Goal: Check status: Check status

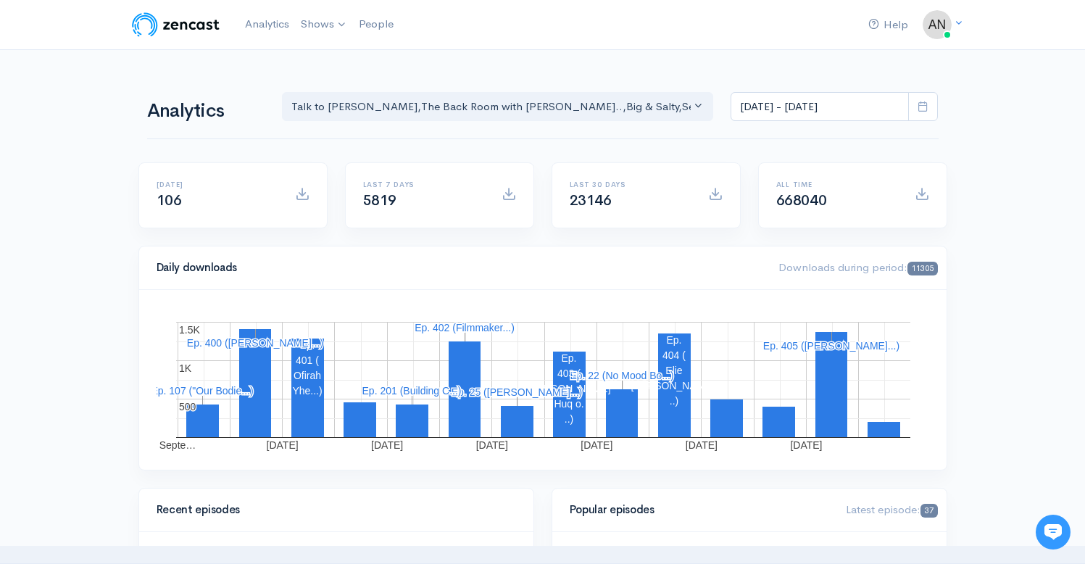
scroll to position [188, 0]
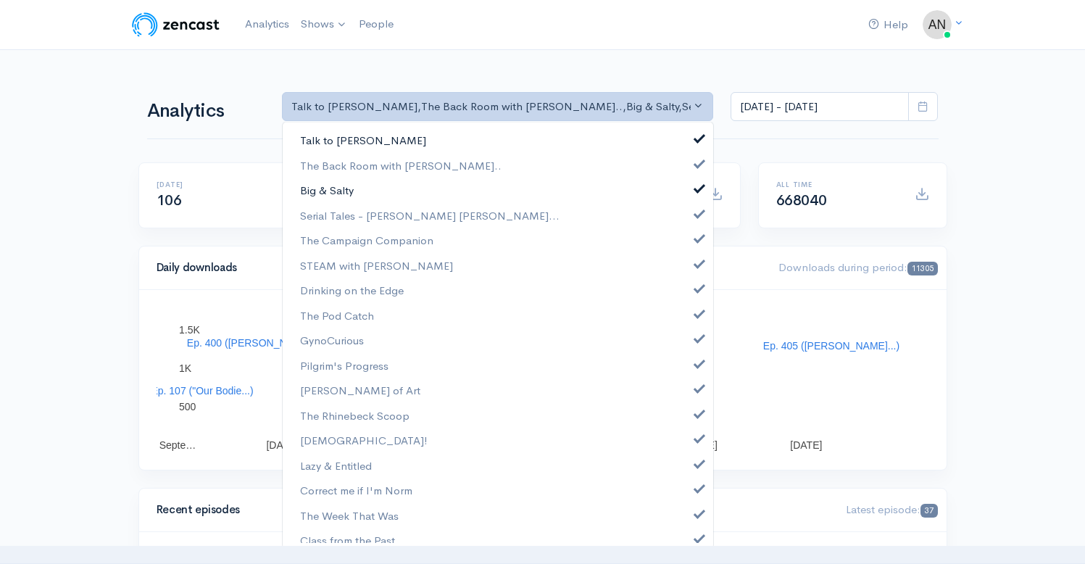
click at [697, 136] on span at bounding box center [700, 136] width 6 height 11
select select "10316"
click at [697, 189] on span at bounding box center [700, 186] width 6 height 11
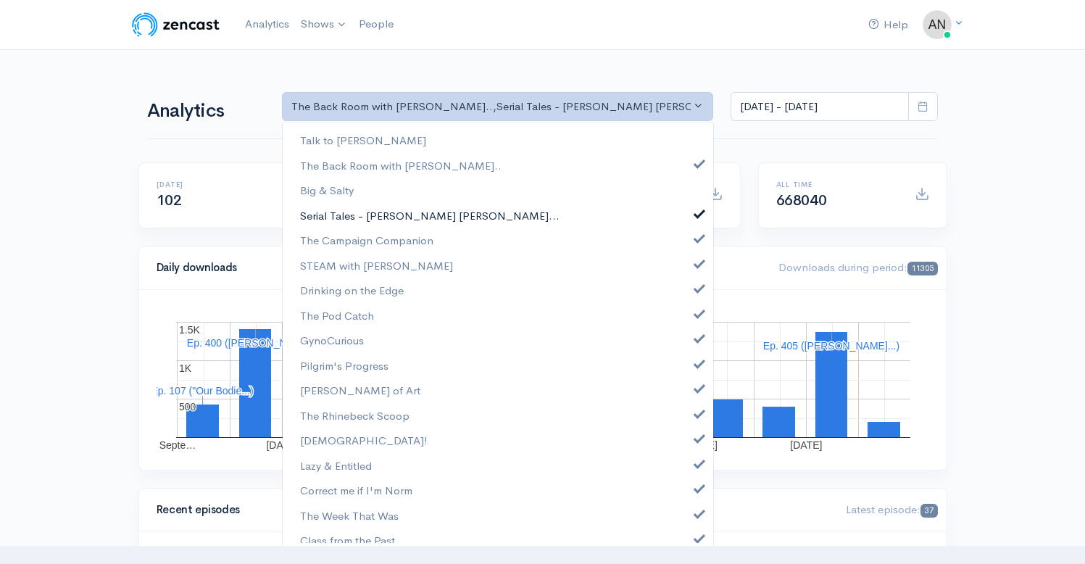
scroll to position [188, 0]
click at [697, 213] on span at bounding box center [700, 212] width 6 height 11
click at [692, 244] on link "The Campaign Companion" at bounding box center [498, 240] width 431 height 25
click at [697, 264] on span at bounding box center [700, 262] width 6 height 11
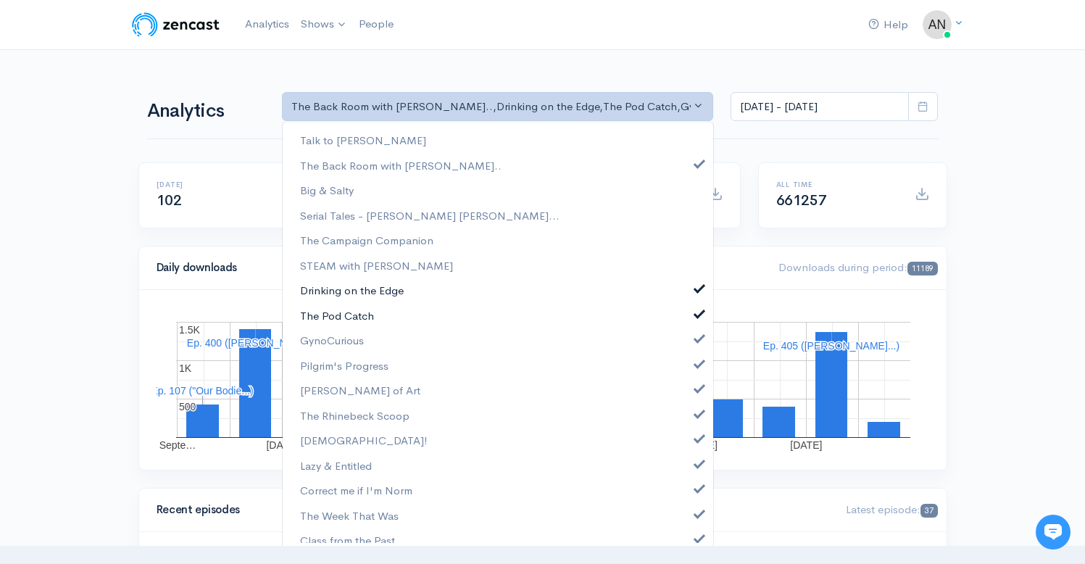
click at [697, 287] on span at bounding box center [700, 286] width 6 height 11
click at [688, 306] on link "The Pod Catch" at bounding box center [498, 315] width 431 height 25
click at [687, 331] on link "GynoCurious" at bounding box center [498, 340] width 431 height 25
click at [687, 369] on link "Pilgrim's Progress" at bounding box center [498, 365] width 431 height 25
click at [697, 390] on span at bounding box center [700, 386] width 6 height 11
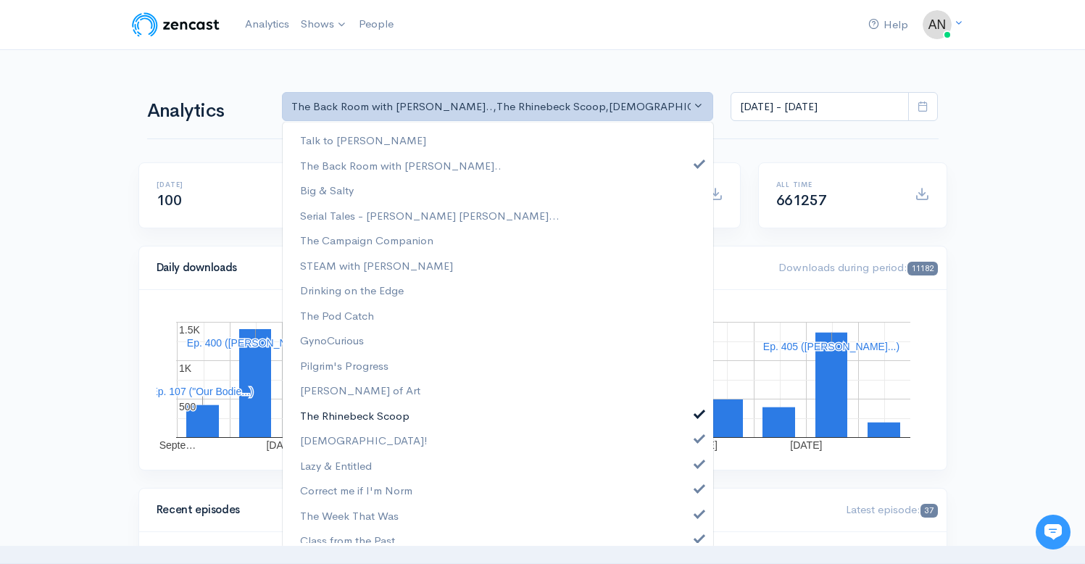
click at [697, 413] on span at bounding box center [700, 412] width 6 height 11
click at [697, 440] on span at bounding box center [700, 436] width 6 height 11
click at [697, 460] on span at bounding box center [700, 462] width 6 height 11
click at [688, 495] on link "Correct me if I'm Norm" at bounding box center [498, 490] width 431 height 25
click at [697, 511] on span at bounding box center [700, 512] width 6 height 11
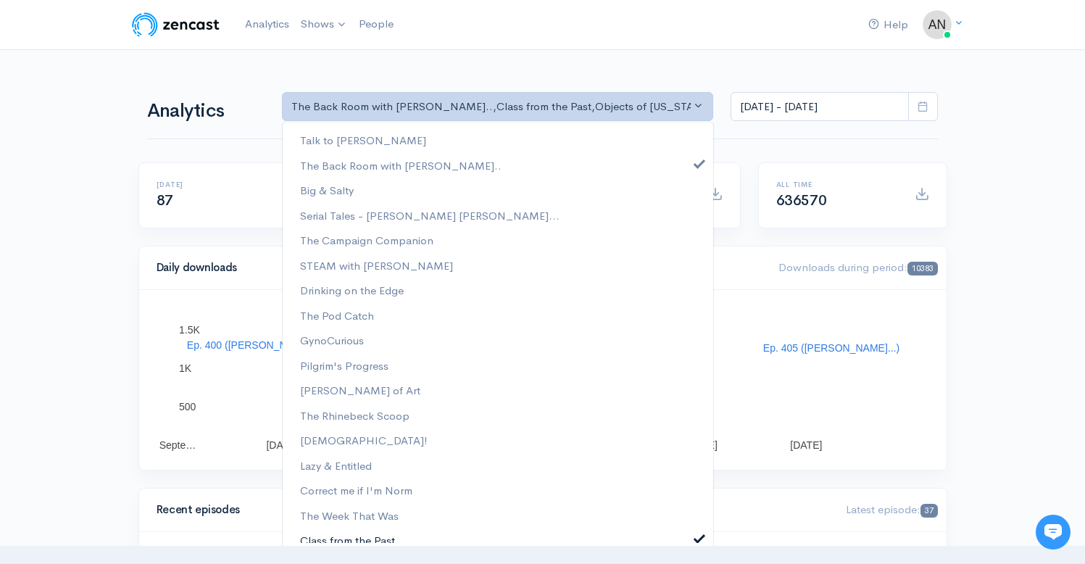
click at [697, 534] on span at bounding box center [700, 536] width 6 height 11
click at [697, 557] on span at bounding box center [700, 562] width 6 height 11
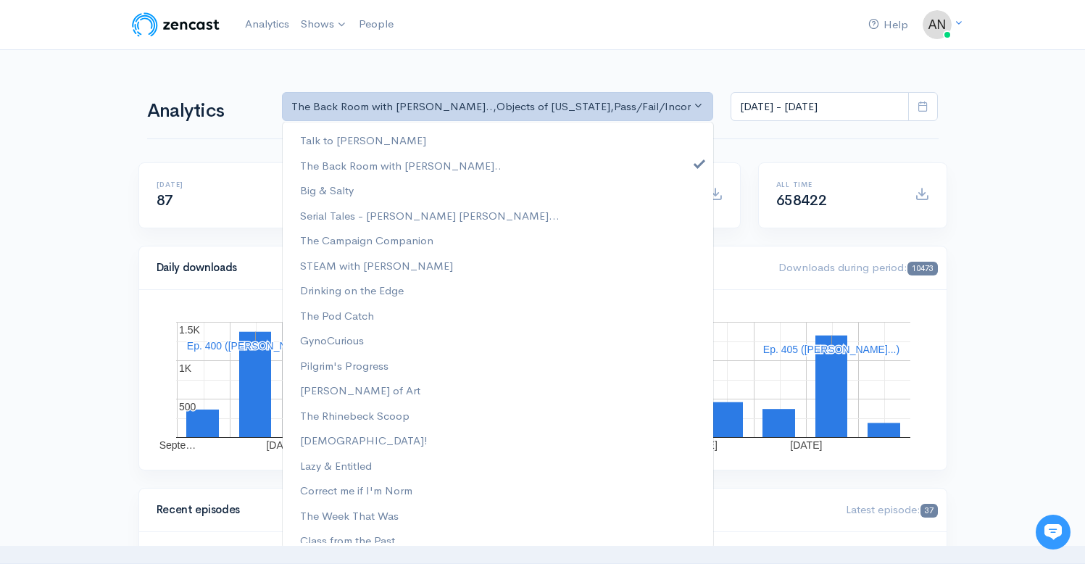
scroll to position [186, 0]
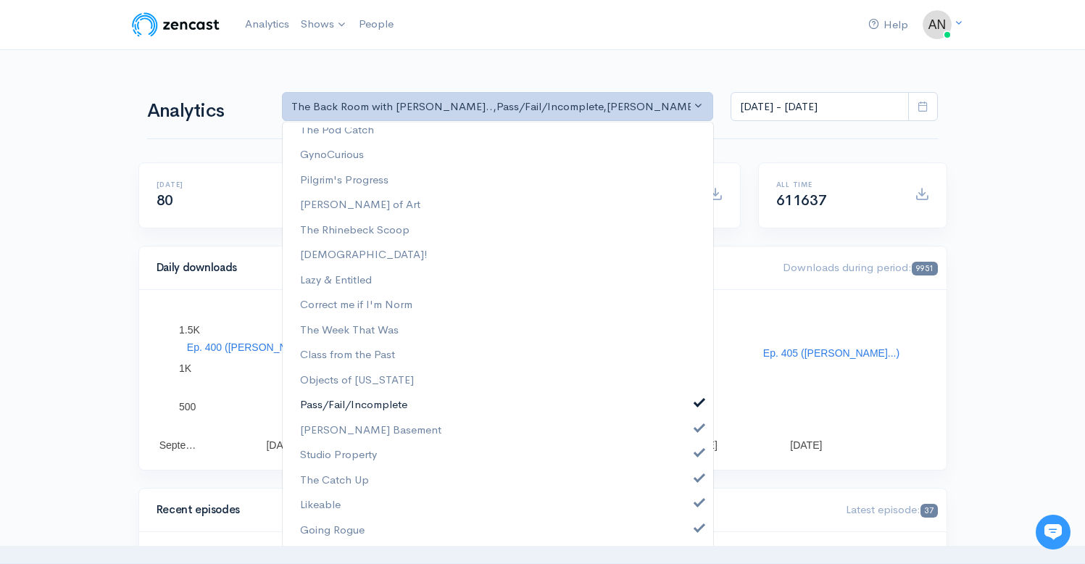
click at [687, 412] on link "Pass/Fail/Incomplete" at bounding box center [498, 404] width 431 height 25
click at [690, 436] on link "[PERSON_NAME] Basement" at bounding box center [498, 430] width 431 height 25
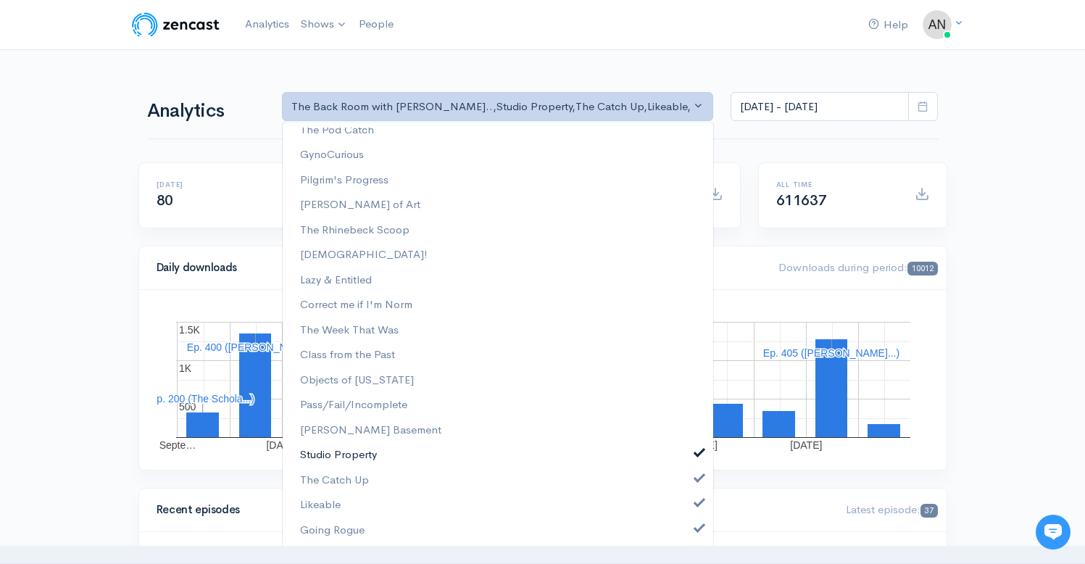
click at [697, 453] on span at bounding box center [700, 451] width 6 height 11
click at [690, 483] on link "The Catch Up" at bounding box center [498, 480] width 431 height 25
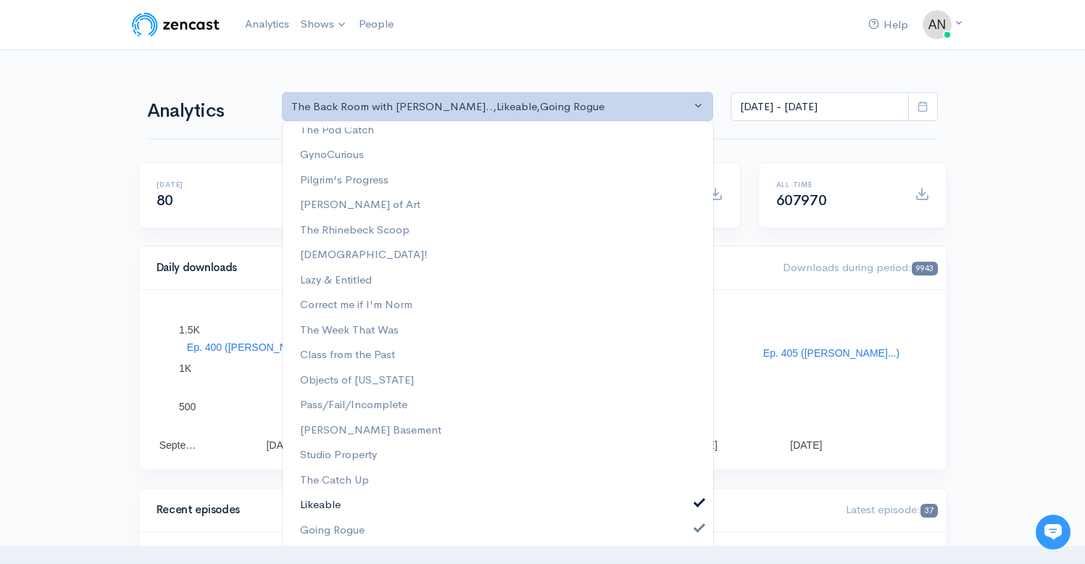
click at [697, 502] on span at bounding box center [700, 501] width 6 height 11
click at [697, 531] on span at bounding box center [700, 526] width 6 height 11
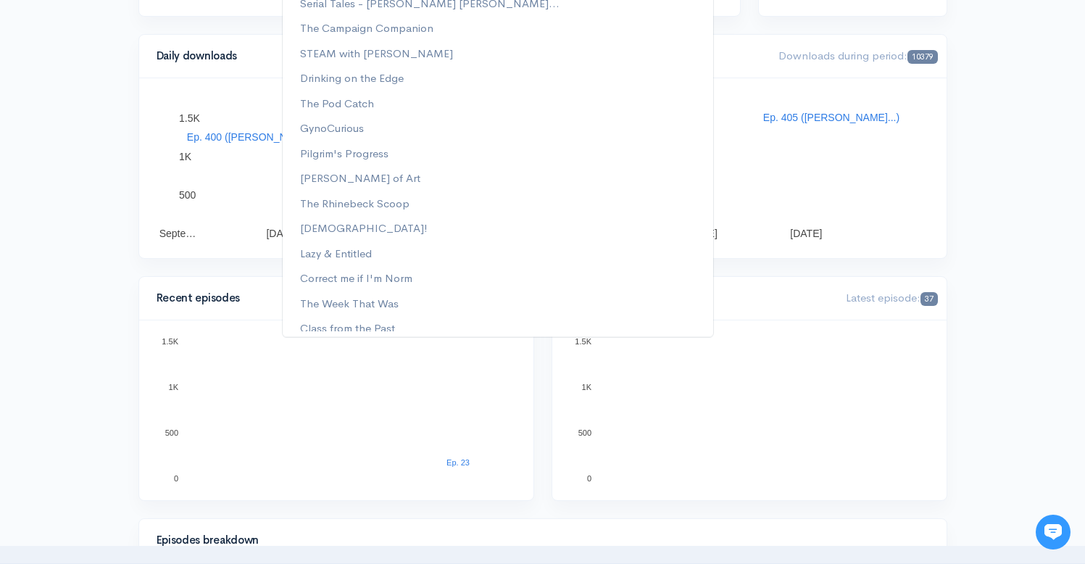
scroll to position [0, 0]
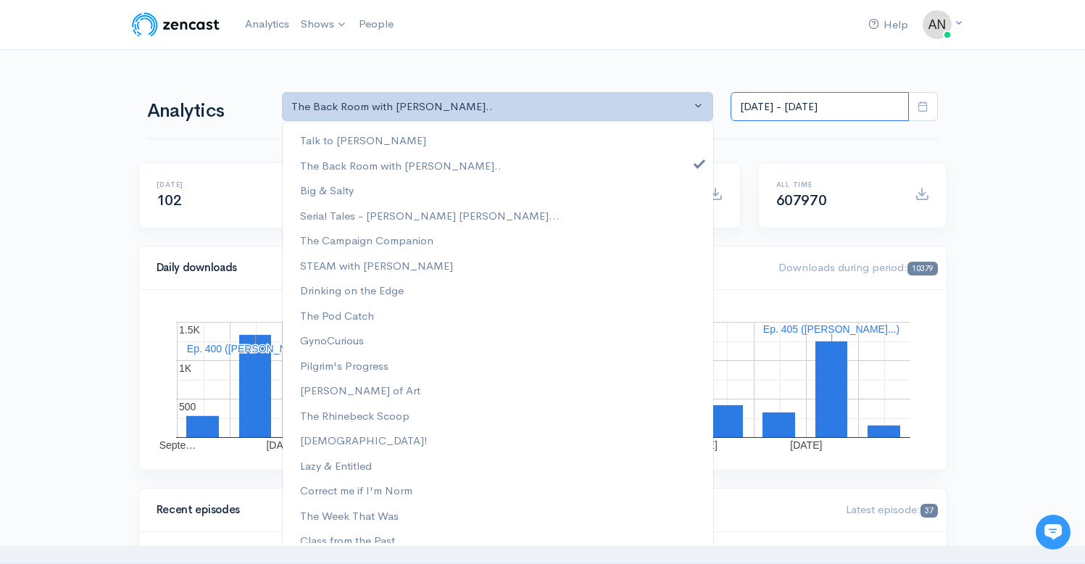
click at [823, 112] on input "[DATE] - [DATE]" at bounding box center [820, 107] width 178 height 30
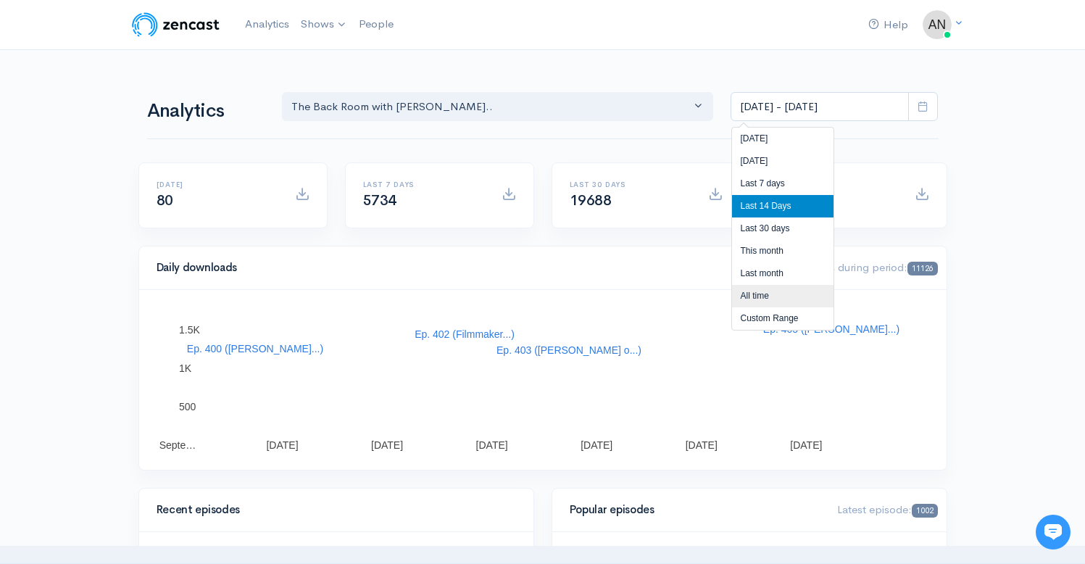
click at [754, 297] on li "All time" at bounding box center [783, 296] width 102 height 22
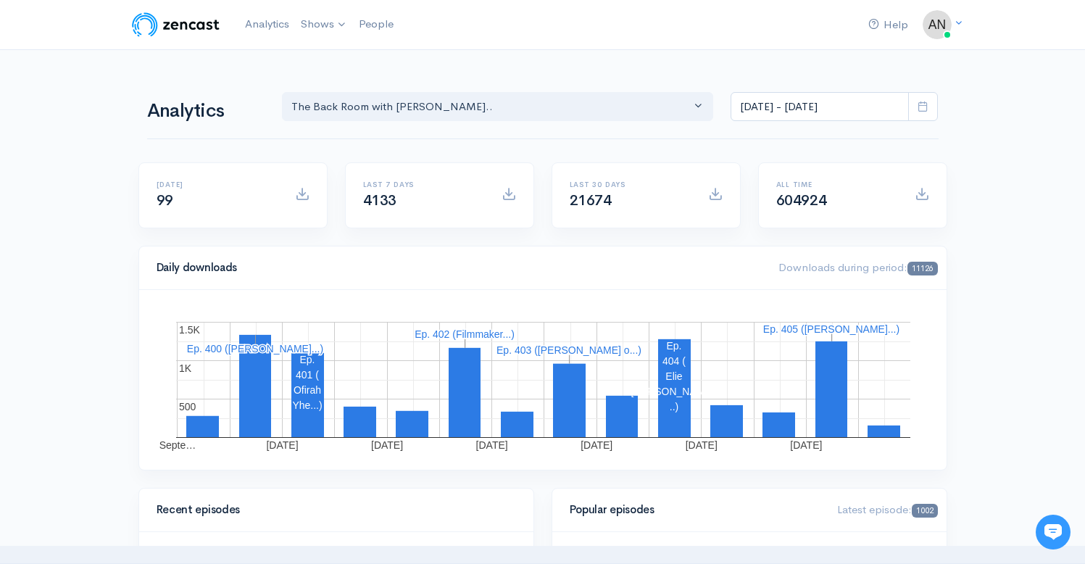
type input "Apr 3, 2022 - Sep 17, 2025"
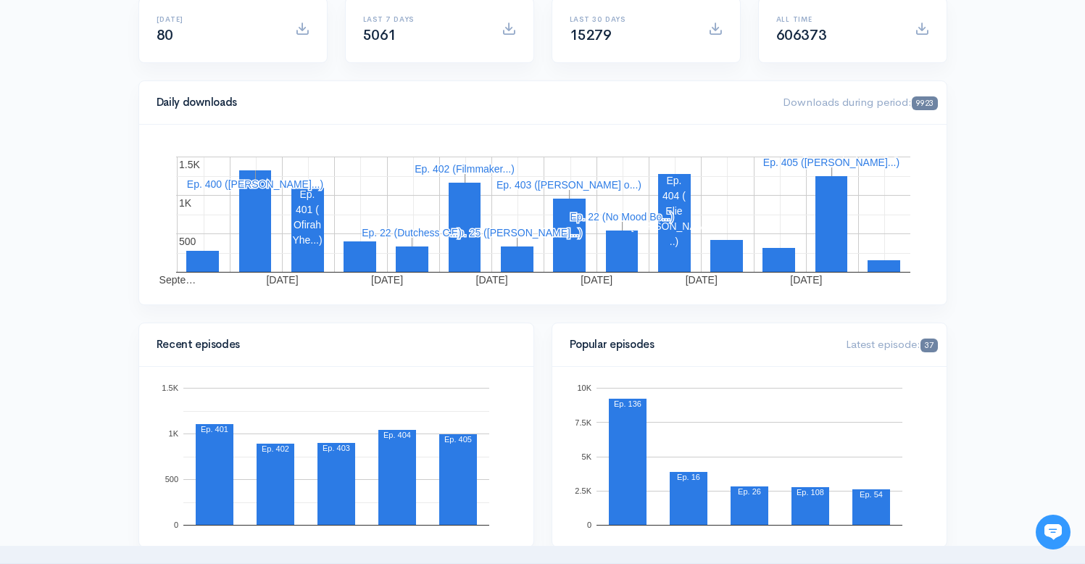
scroll to position [95, 0]
